Goal: Task Accomplishment & Management: Use online tool/utility

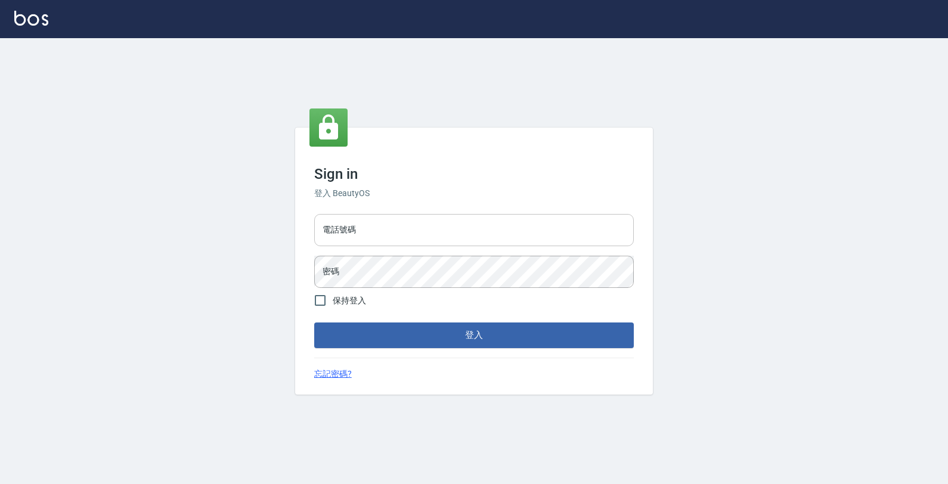
click at [562, 234] on input "電話號碼" at bounding box center [474, 230] width 320 height 32
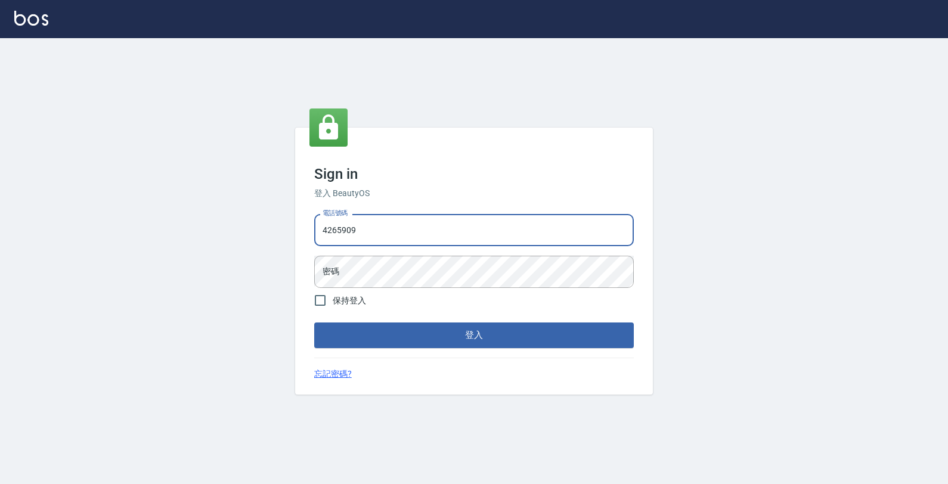
type input "4265909"
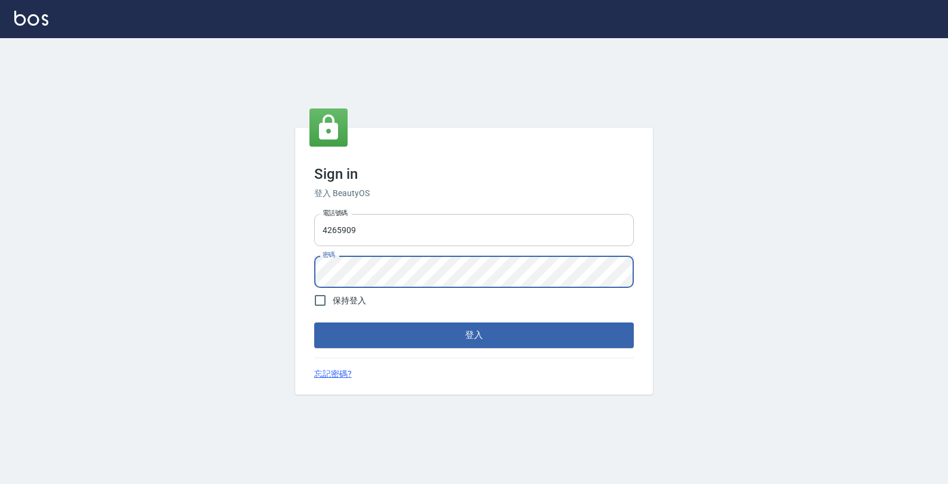
click at [314, 323] on button "登入" at bounding box center [474, 335] width 320 height 25
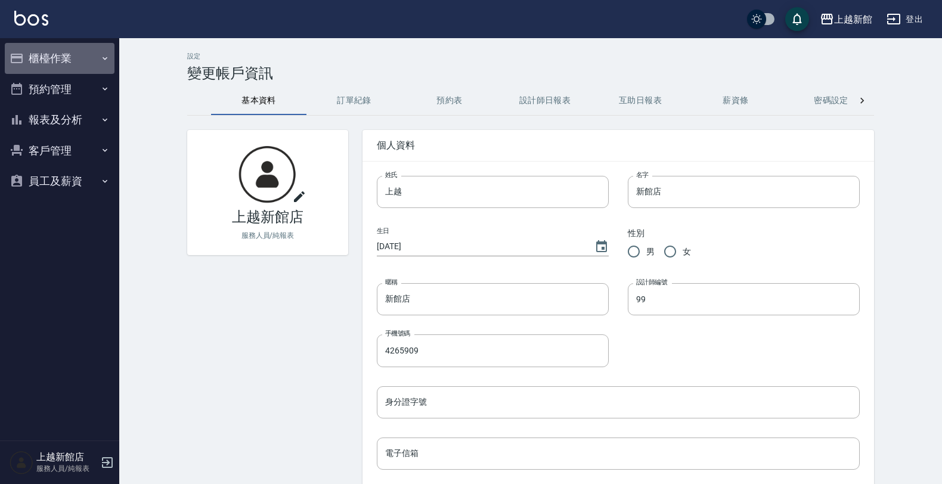
click at [52, 72] on button "櫃檯作業" at bounding box center [60, 58] width 110 height 31
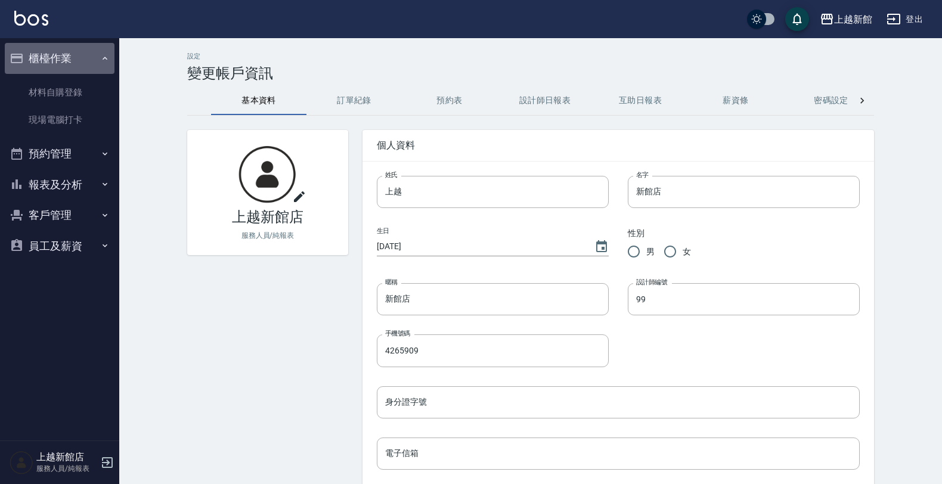
click at [75, 55] on button "櫃檯作業" at bounding box center [60, 58] width 110 height 31
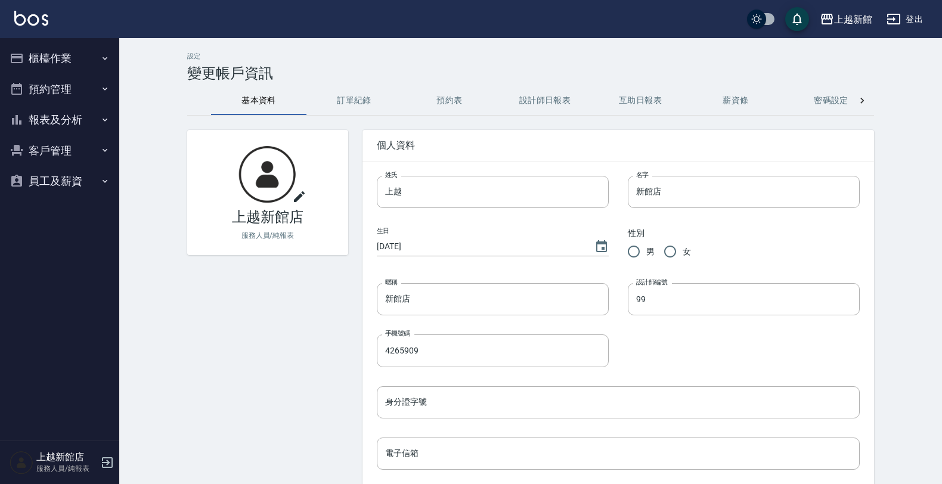
click at [73, 69] on button "櫃檯作業" at bounding box center [60, 58] width 110 height 31
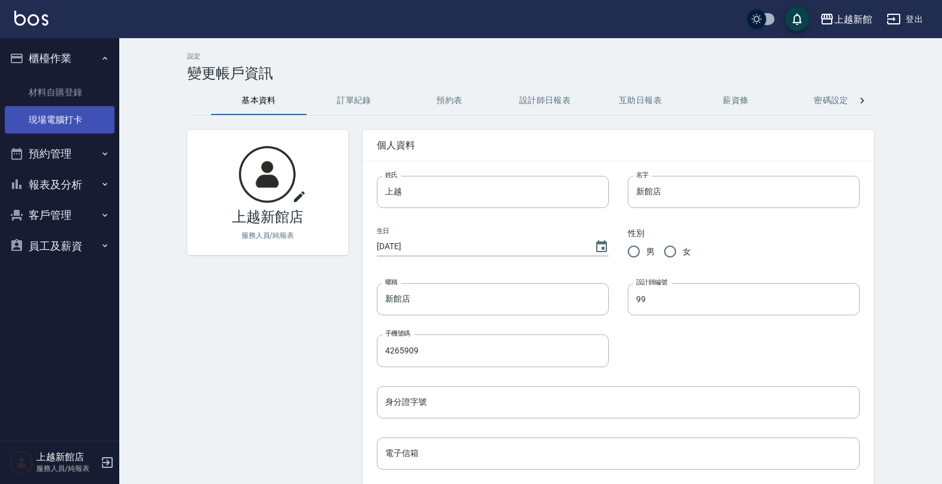
click at [73, 111] on link "現場電腦打卡" at bounding box center [60, 119] width 110 height 27
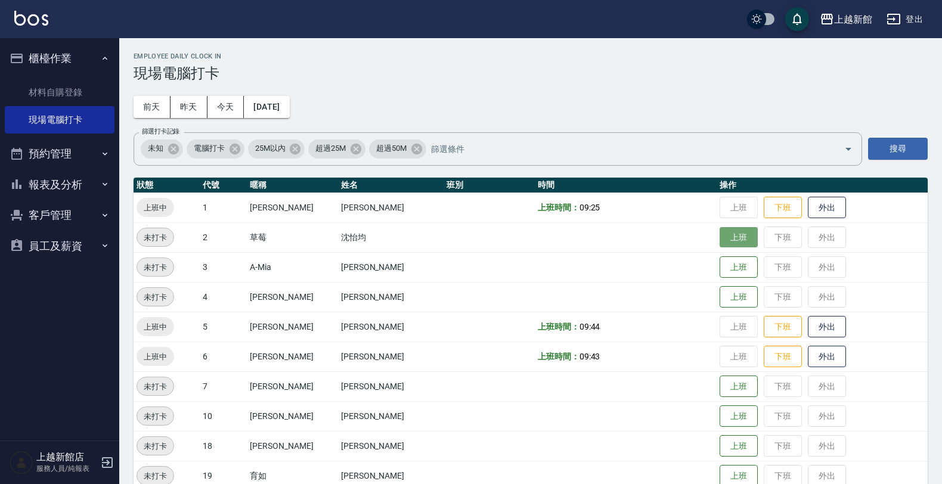
click at [720, 233] on button "上班" at bounding box center [739, 237] width 38 height 21
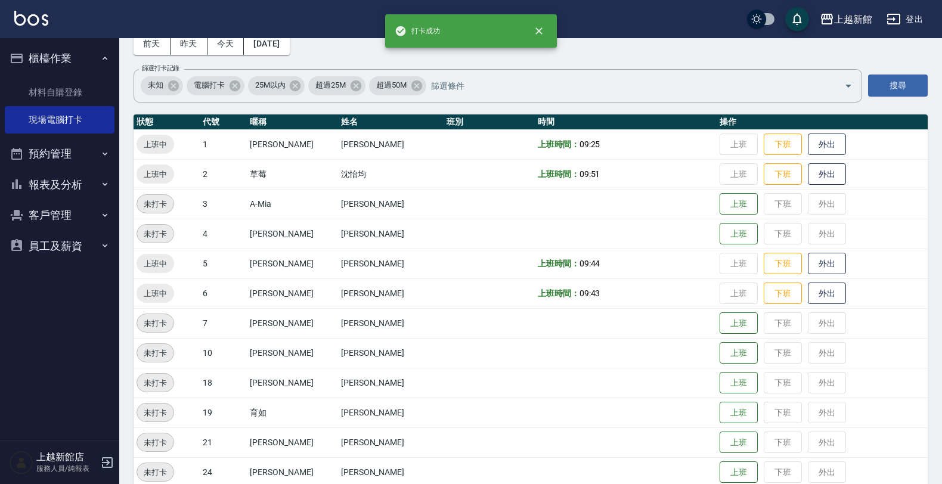
scroll to position [149, 0]
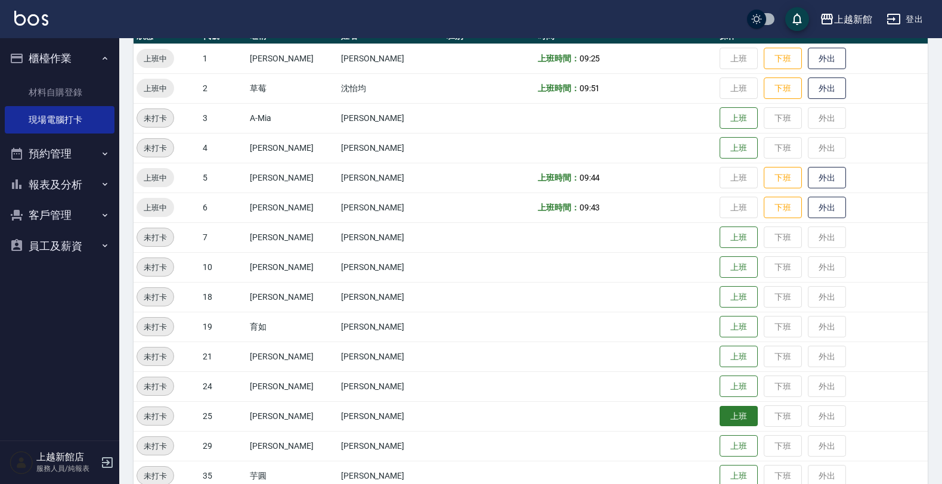
click at [723, 417] on button "上班" at bounding box center [739, 416] width 38 height 21
click at [720, 294] on button "上班" at bounding box center [739, 297] width 38 height 21
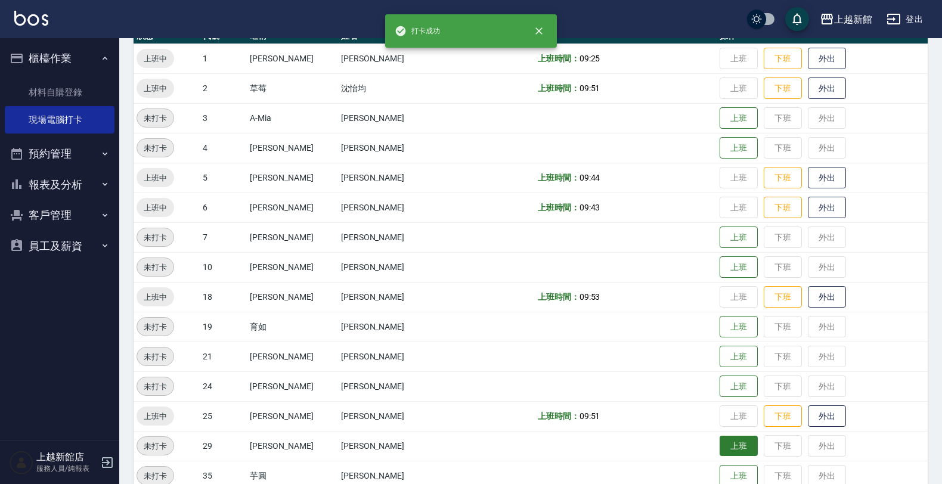
click at [720, 446] on button "上班" at bounding box center [739, 446] width 38 height 21
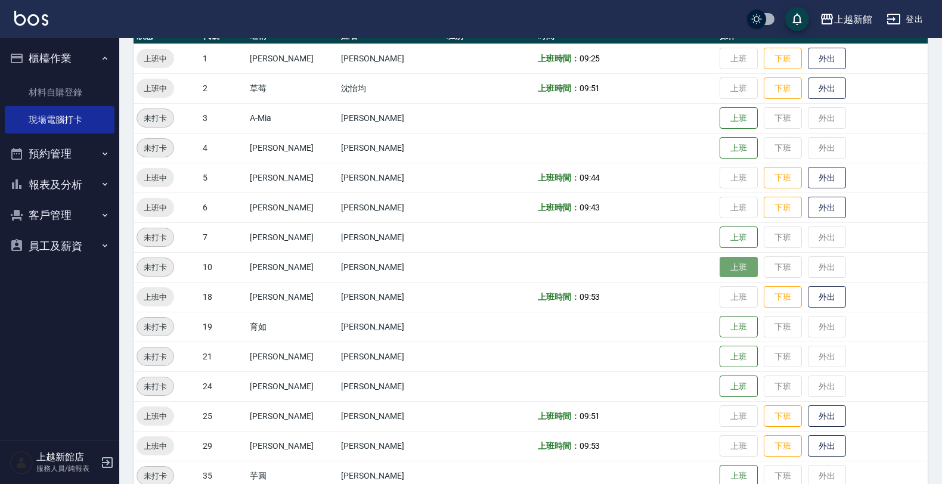
click at [722, 269] on button "上班" at bounding box center [739, 267] width 38 height 21
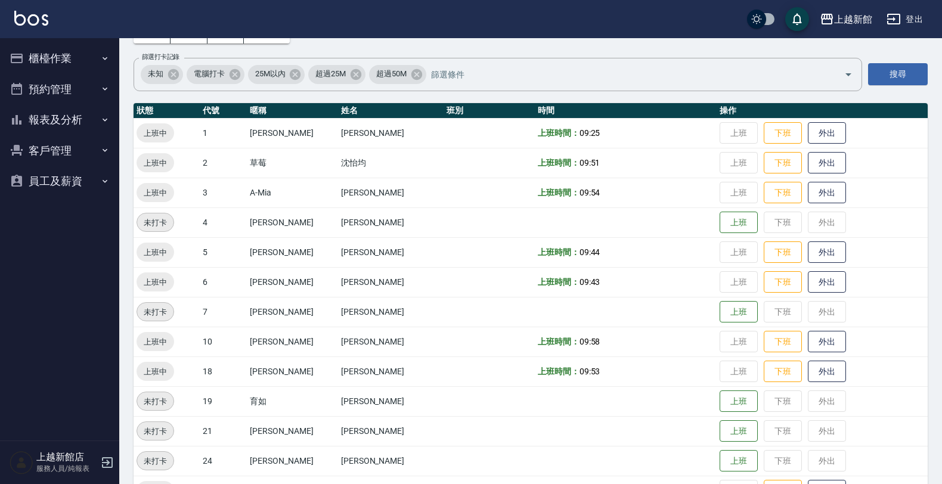
scroll to position [149, 0]
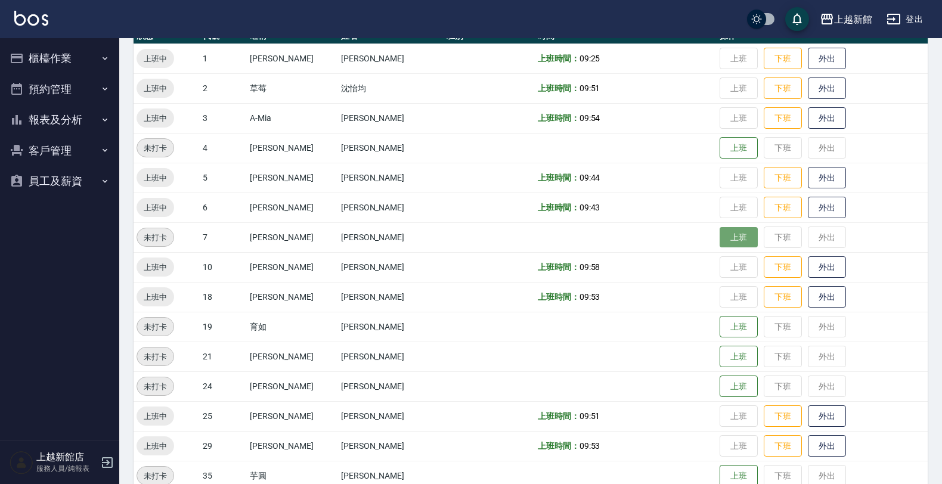
click at [720, 240] on button "上班" at bounding box center [739, 237] width 38 height 21
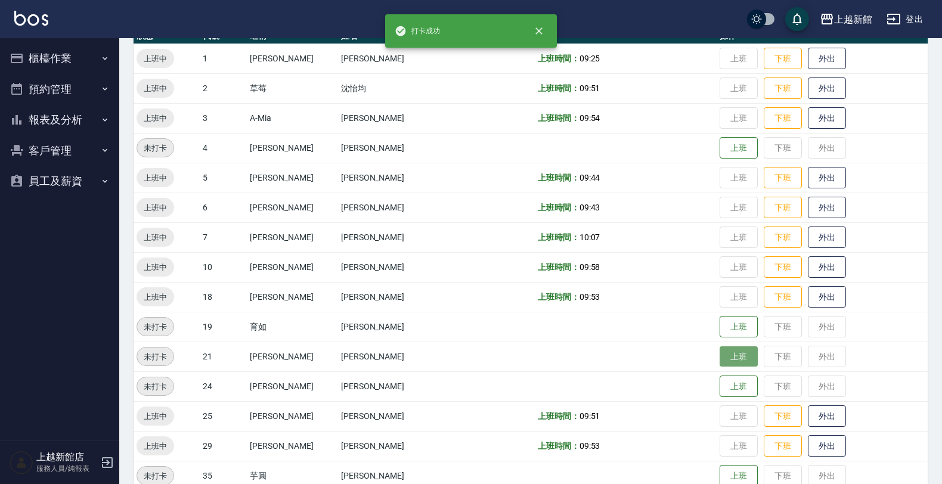
click at [720, 364] on button "上班" at bounding box center [739, 356] width 38 height 21
